Goal: Task Accomplishment & Management: Use online tool/utility

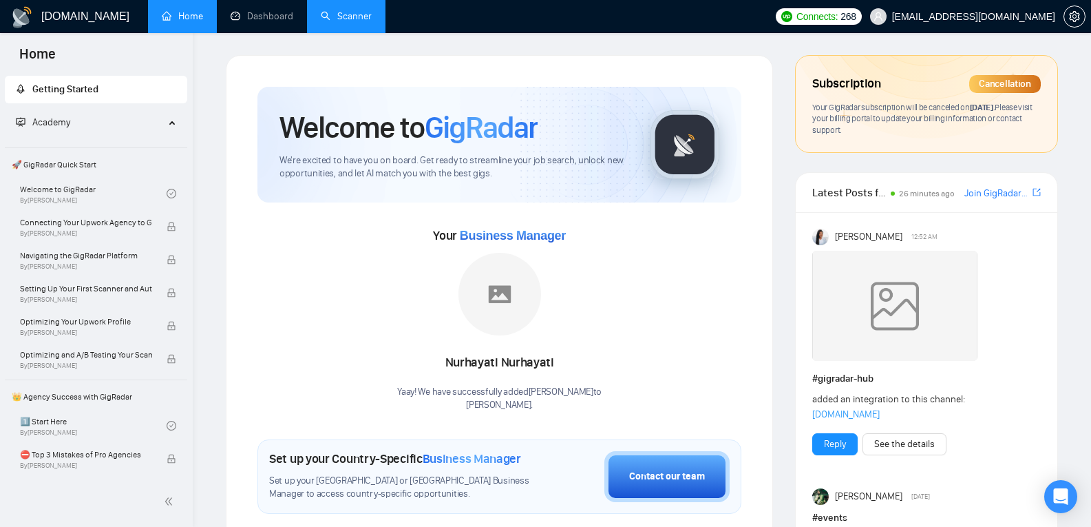
click at [355, 21] on link "Scanner" at bounding box center [346, 16] width 51 height 12
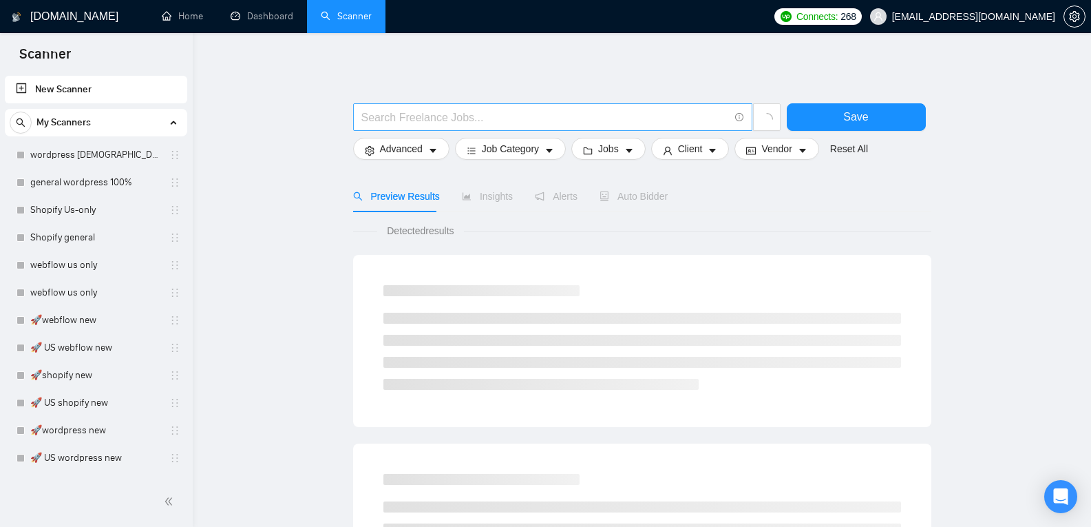
click at [509, 126] on span at bounding box center [552, 117] width 399 height 28
type input "ai"
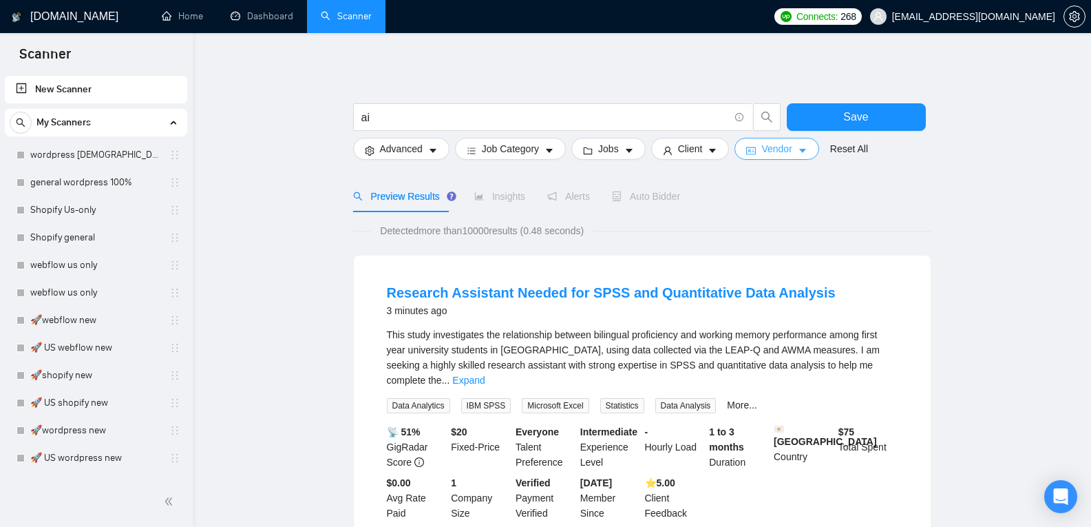
click at [770, 145] on span "Vendor" at bounding box center [776, 148] width 30 height 15
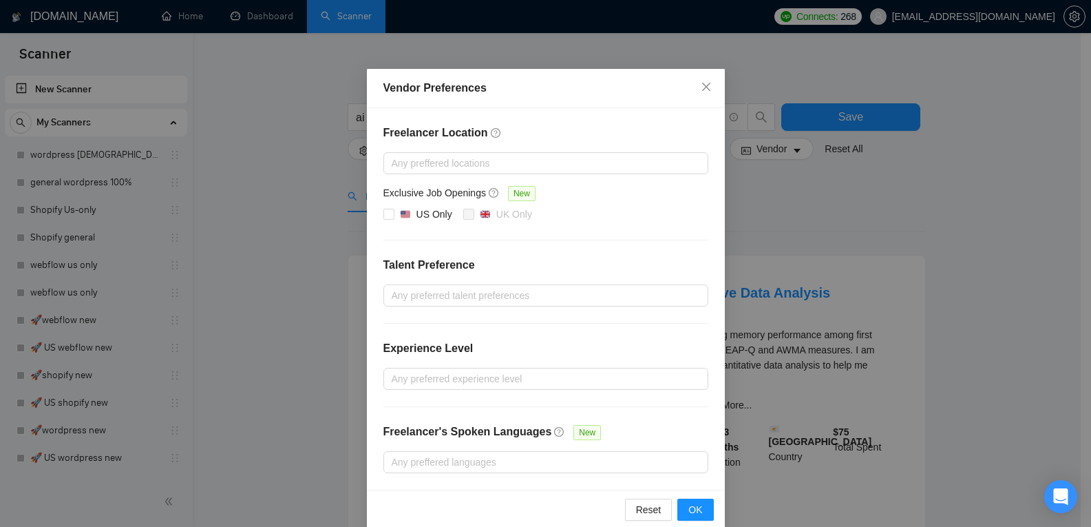
click at [851, 235] on div "Vendor Preferences Freelancer Location Any preffered locations Exclusive Job Op…" at bounding box center [545, 263] width 1091 height 527
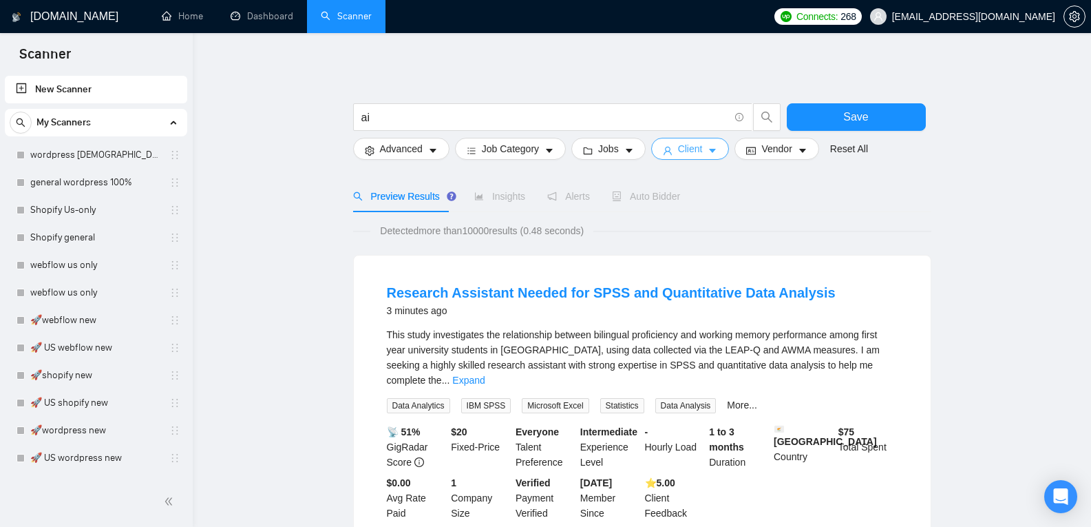
click at [678, 147] on span "Client" at bounding box center [690, 148] width 25 height 15
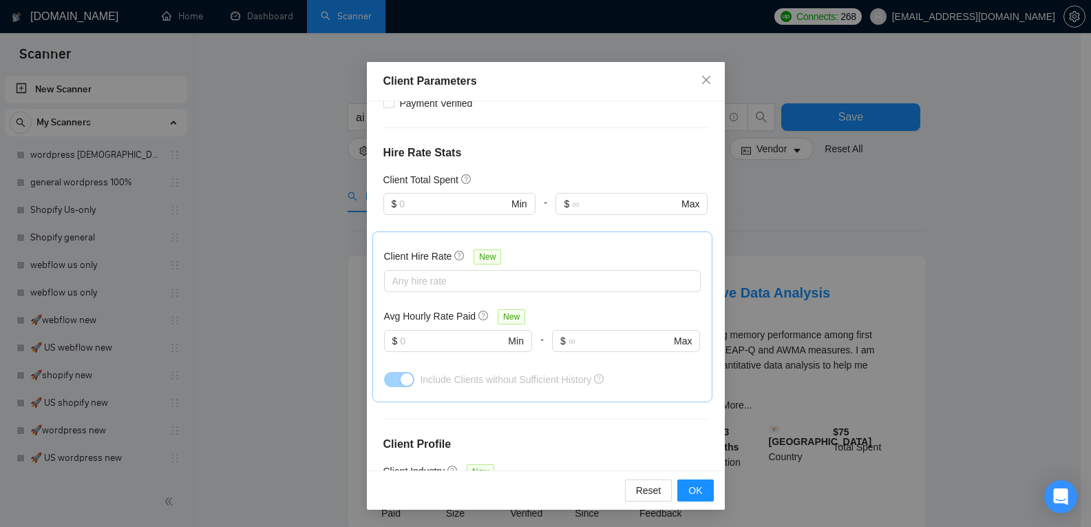
scroll to position [304, 0]
click at [507, 288] on div "Any hire rate" at bounding box center [542, 279] width 317 height 22
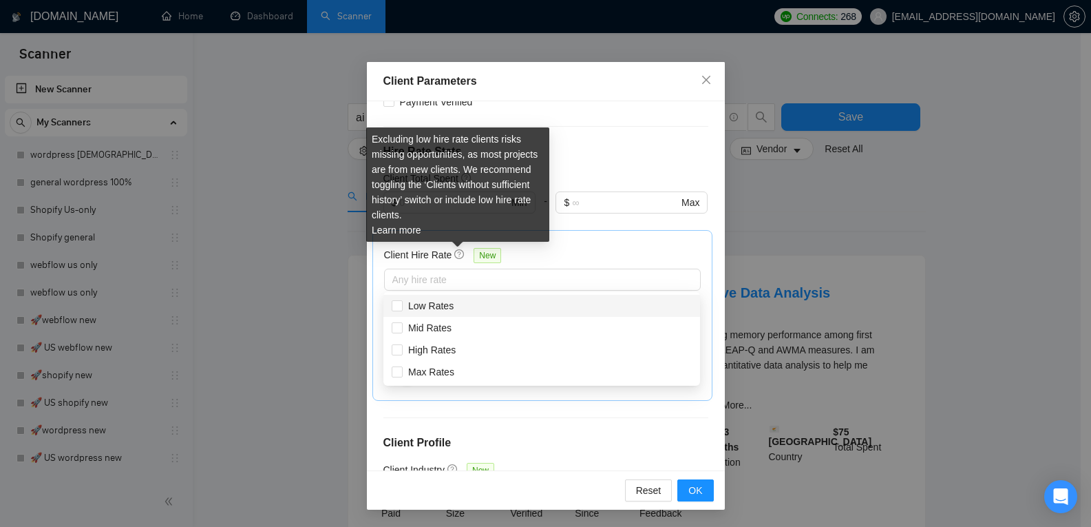
click at [460, 252] on icon "question-circle" at bounding box center [459, 254] width 10 height 10
click at [395, 271] on input "Client Hire Rate New" at bounding box center [393, 279] width 3 height 17
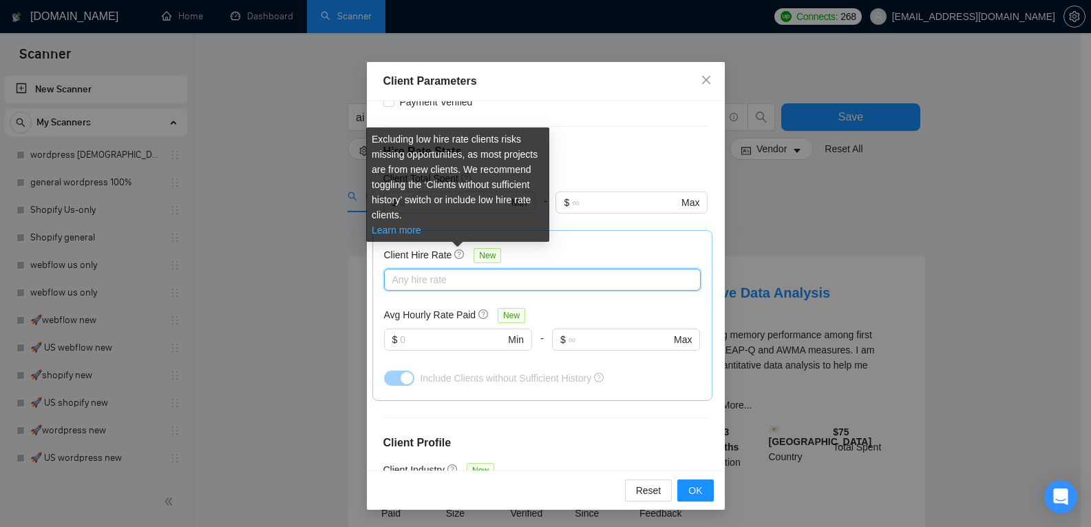
click at [411, 233] on link "Learn more" at bounding box center [397, 229] width 50 height 11
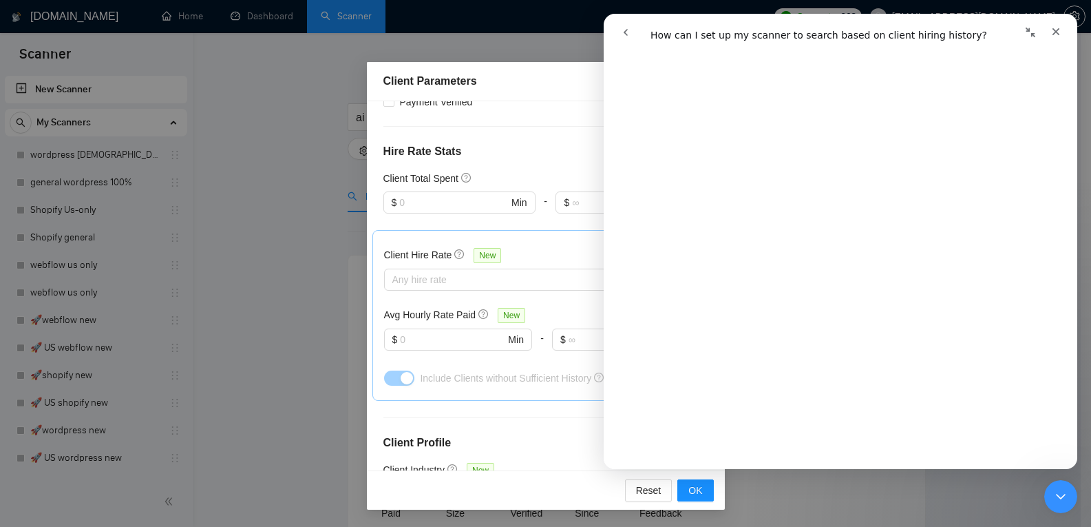
scroll to position [749, 0]
click at [1057, 494] on icon "Close Intercom Messenger" at bounding box center [1059, 494] width 10 height 6
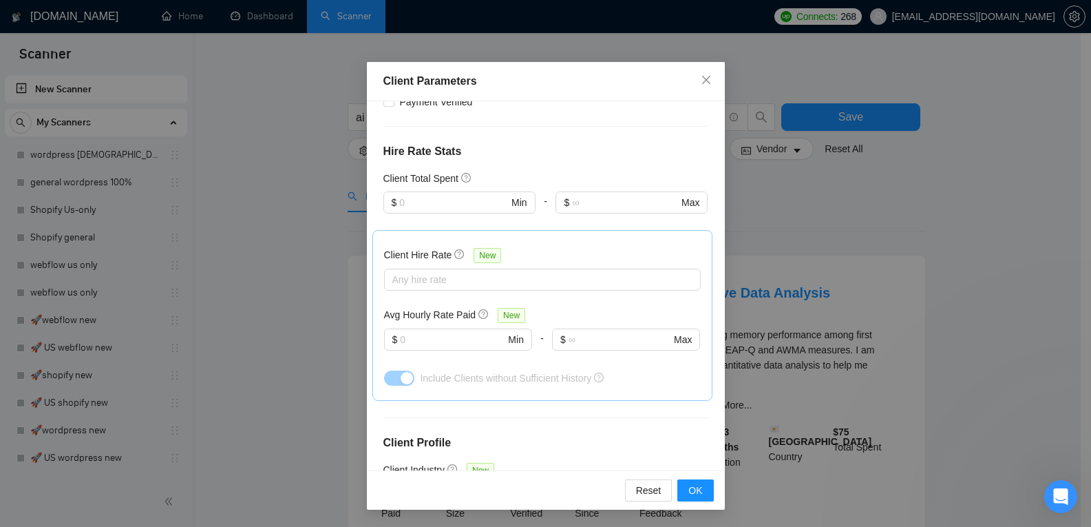
scroll to position [0, 0]
click at [565, 280] on div at bounding box center [536, 279] width 296 height 17
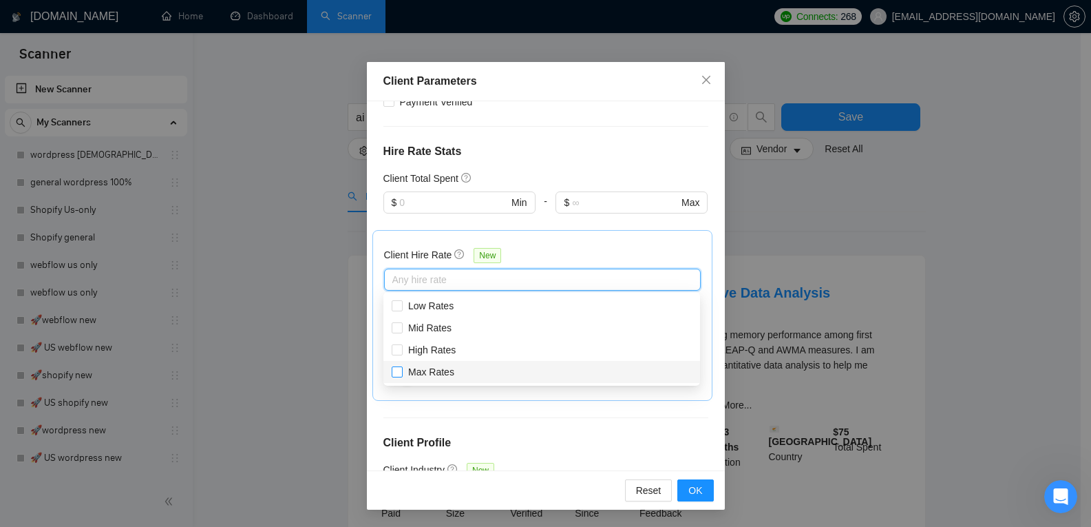
click at [394, 369] on input "Max Rates" at bounding box center [397, 371] width 10 height 10
checkbox input "true"
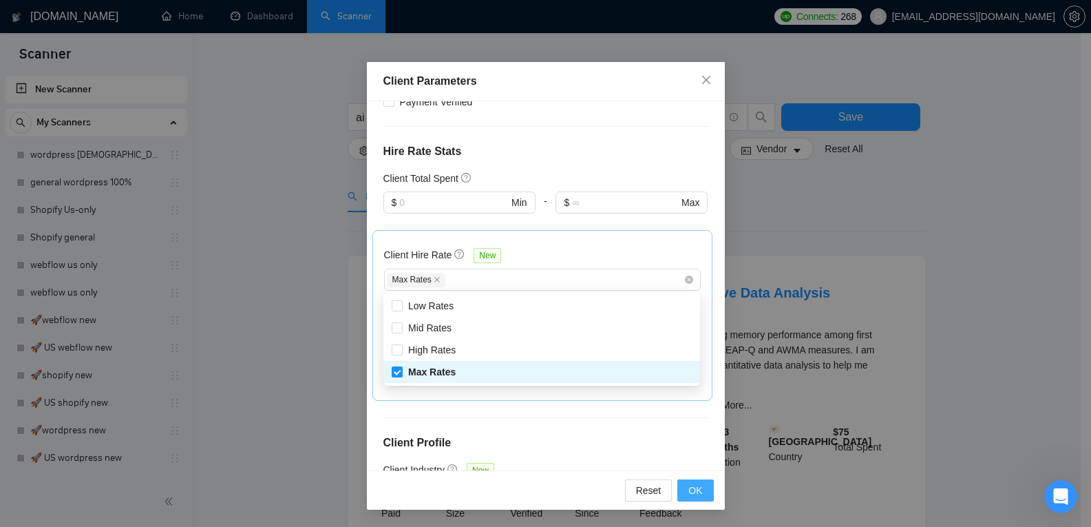
click at [697, 490] on span "OK" at bounding box center [695, 490] width 14 height 15
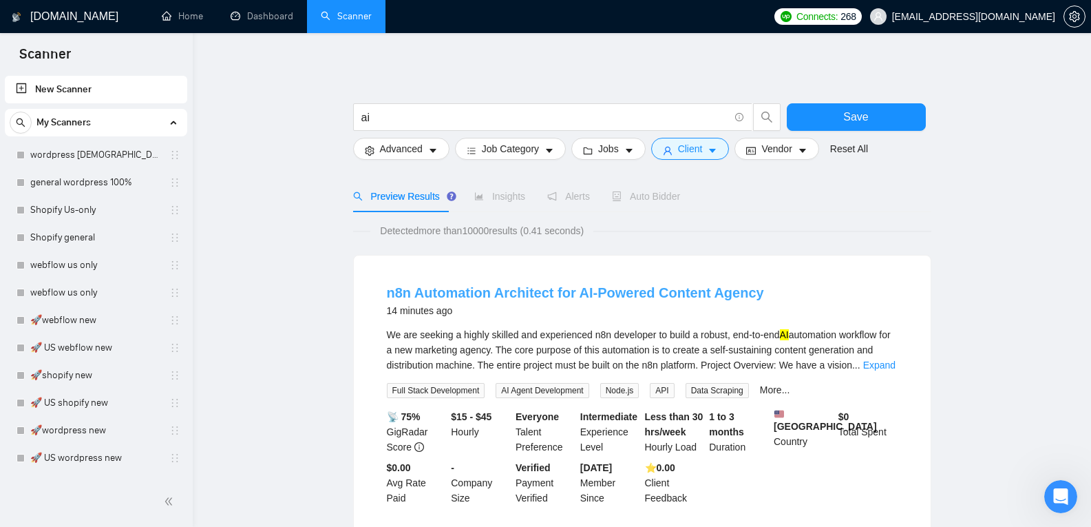
click at [700, 289] on link "n8n Automation Architect for AI-Powered Content Agency" at bounding box center [575, 292] width 377 height 15
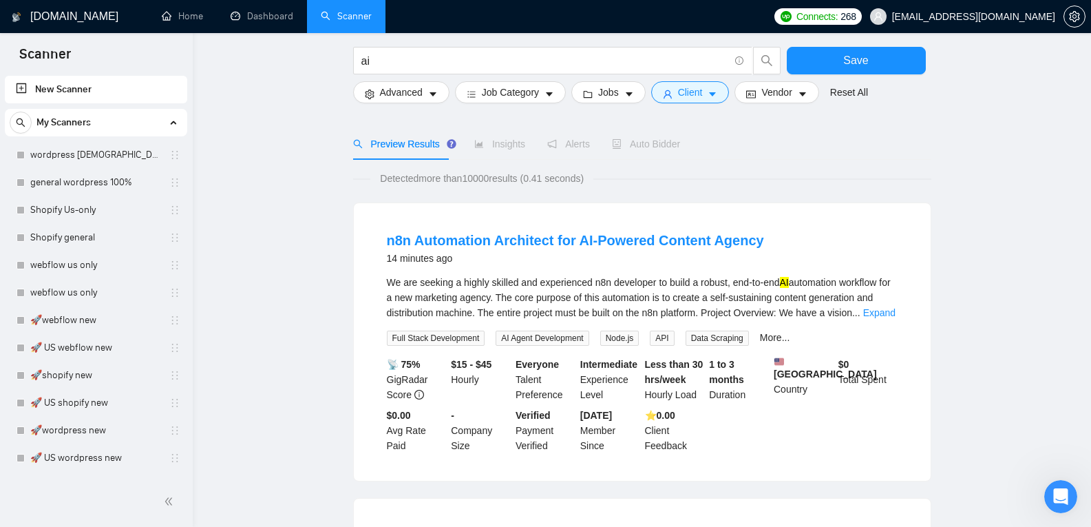
scroll to position [83, 0]
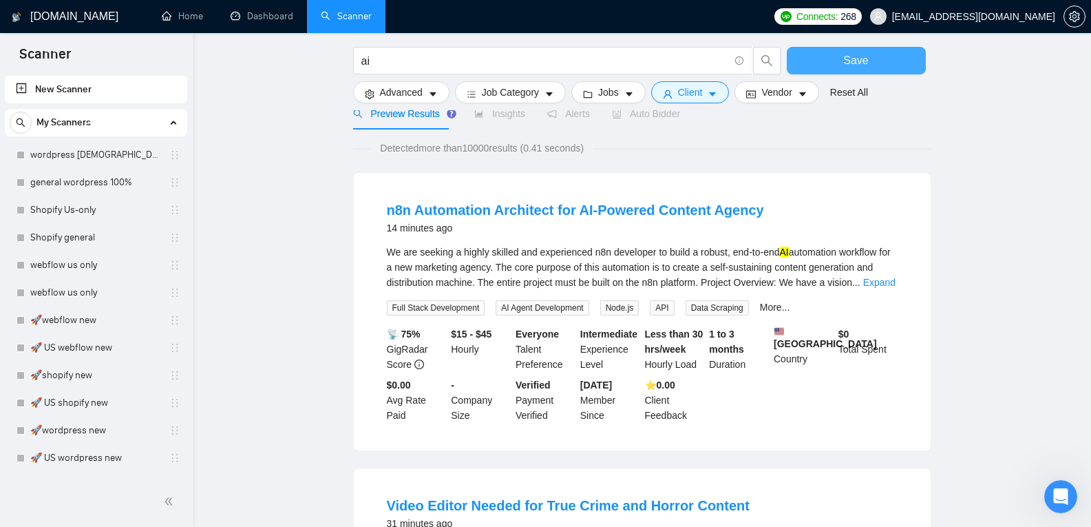
click at [854, 52] on span "Save" at bounding box center [855, 60] width 25 height 17
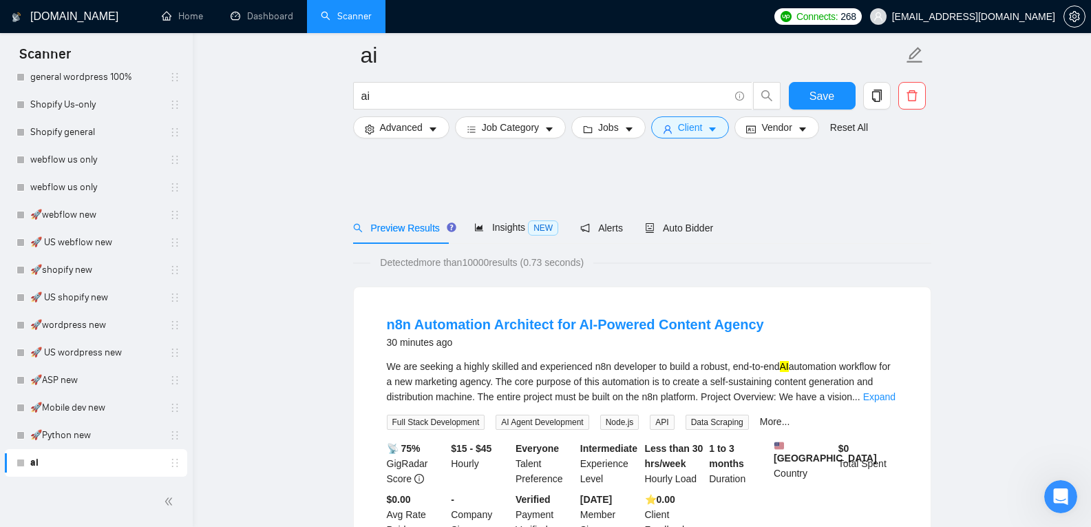
scroll to position [124, 0]
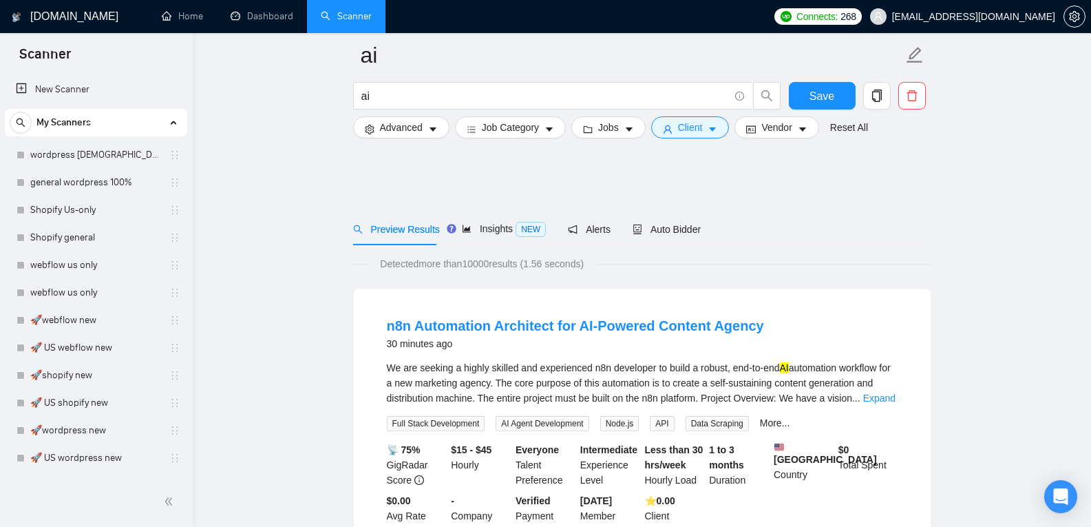
scroll to position [124, 0]
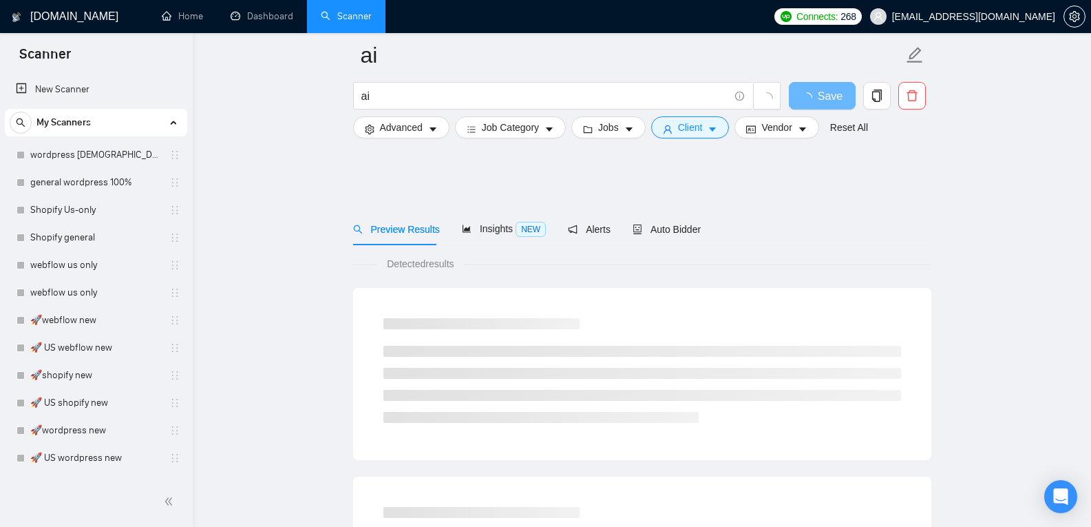
scroll to position [124, 0]
